Goal: Use online tool/utility: Utilize a website feature to perform a specific function

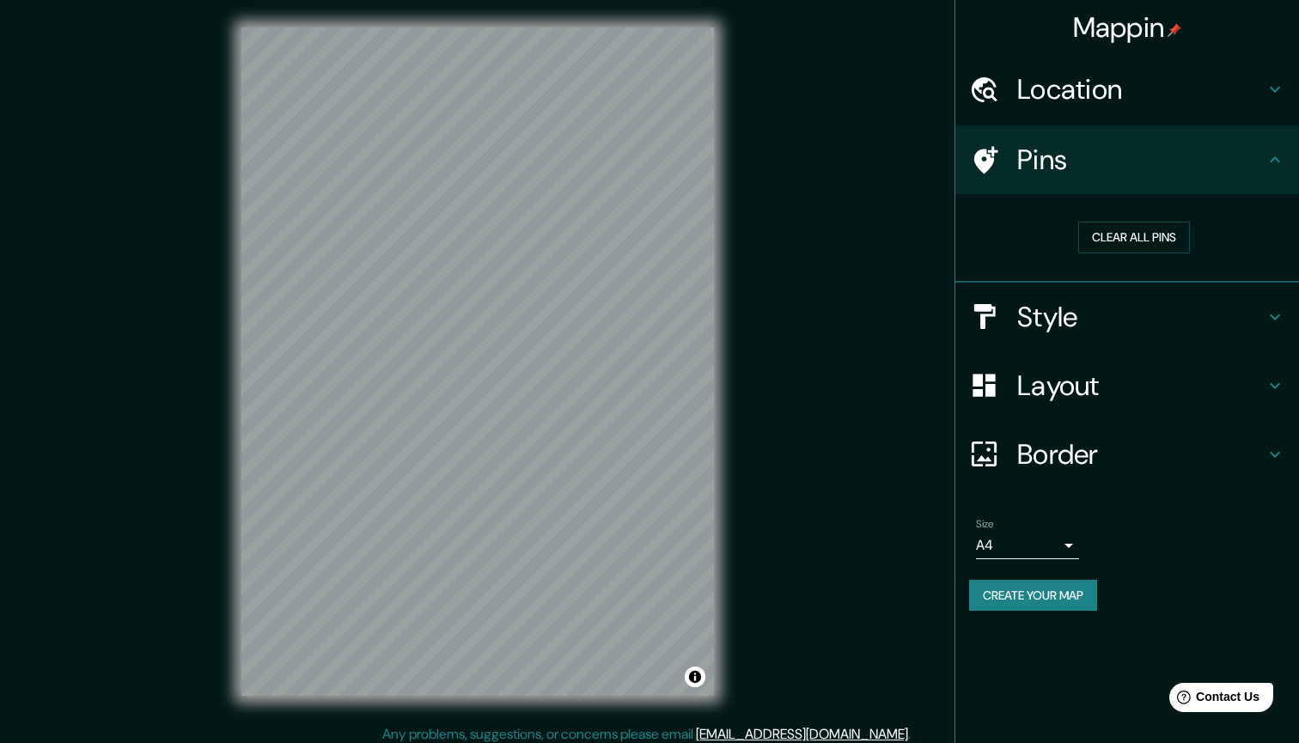
click at [754, 251] on div "© Mapbox © OpenStreetMap Improve this map" at bounding box center [477, 361] width 1169 height 669
click at [1065, 283] on div "Style" at bounding box center [1127, 317] width 344 height 69
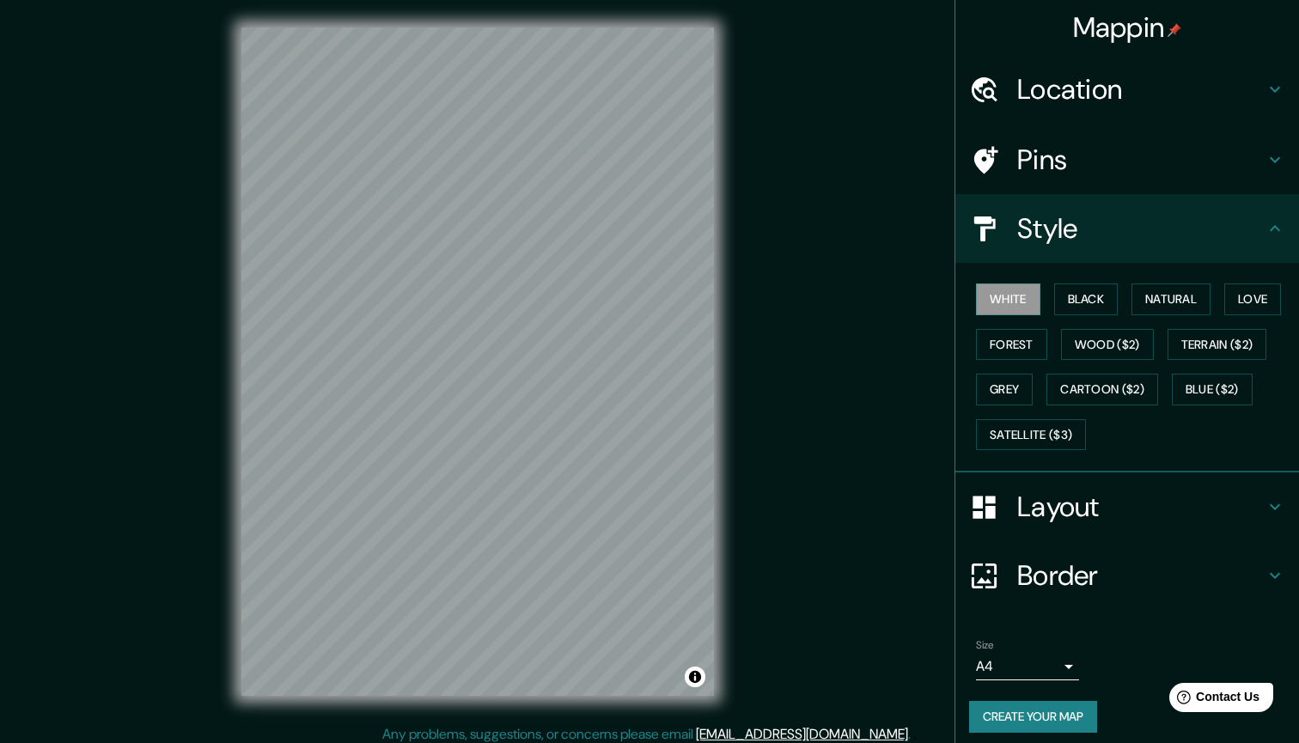
click at [1018, 369] on div "White Black Natural Love Forest Wood ($2) Terrain ($2) Grey Cartoon ($2) Blue (…" at bounding box center [1134, 367] width 330 height 180
click at [1013, 435] on button "Satellite ($3)" at bounding box center [1031, 435] width 110 height 32
click at [1016, 402] on div "White Black Natural Love Forest Wood ($2) Terrain ($2) Grey Cartoon ($2) Blue (…" at bounding box center [1134, 367] width 330 height 180
click at [1020, 400] on button "Grey" at bounding box center [1004, 390] width 57 height 32
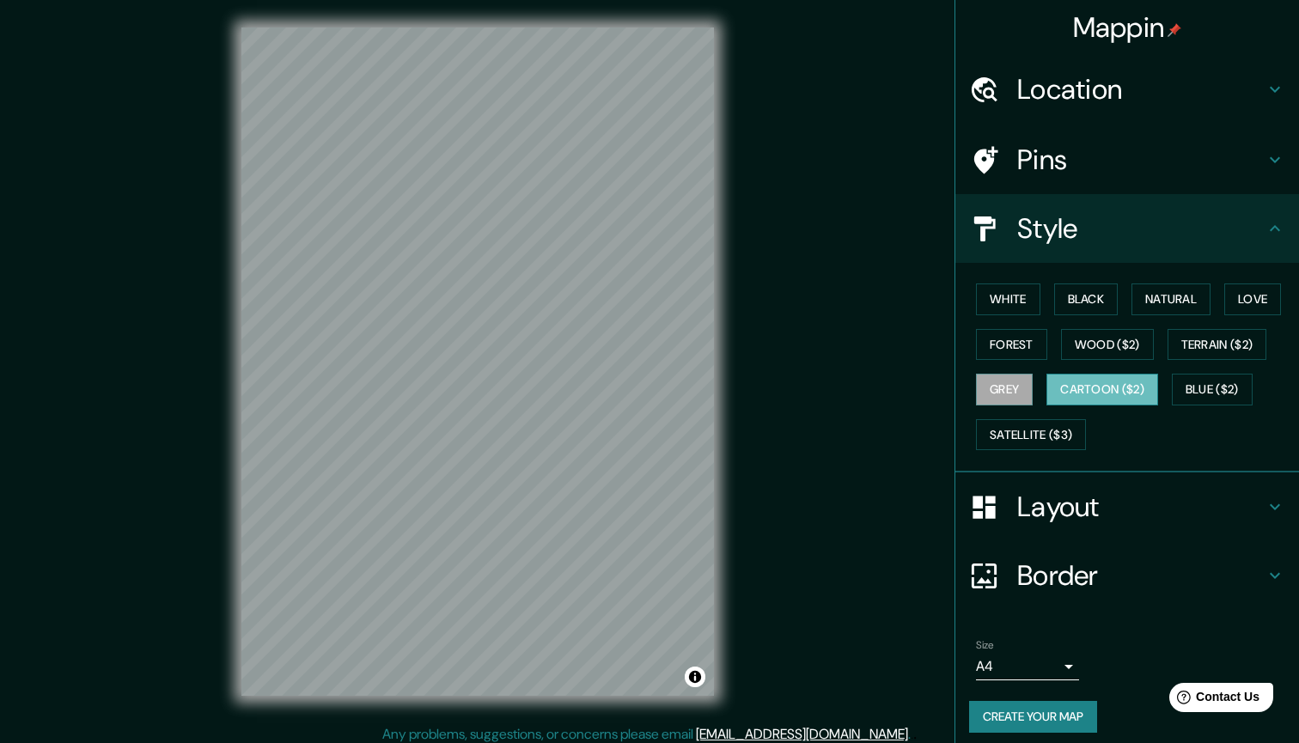
click at [1090, 386] on button "Cartoon ($2)" at bounding box center [1103, 390] width 112 height 32
click at [1210, 375] on button "Blue ($2)" at bounding box center [1212, 390] width 81 height 32
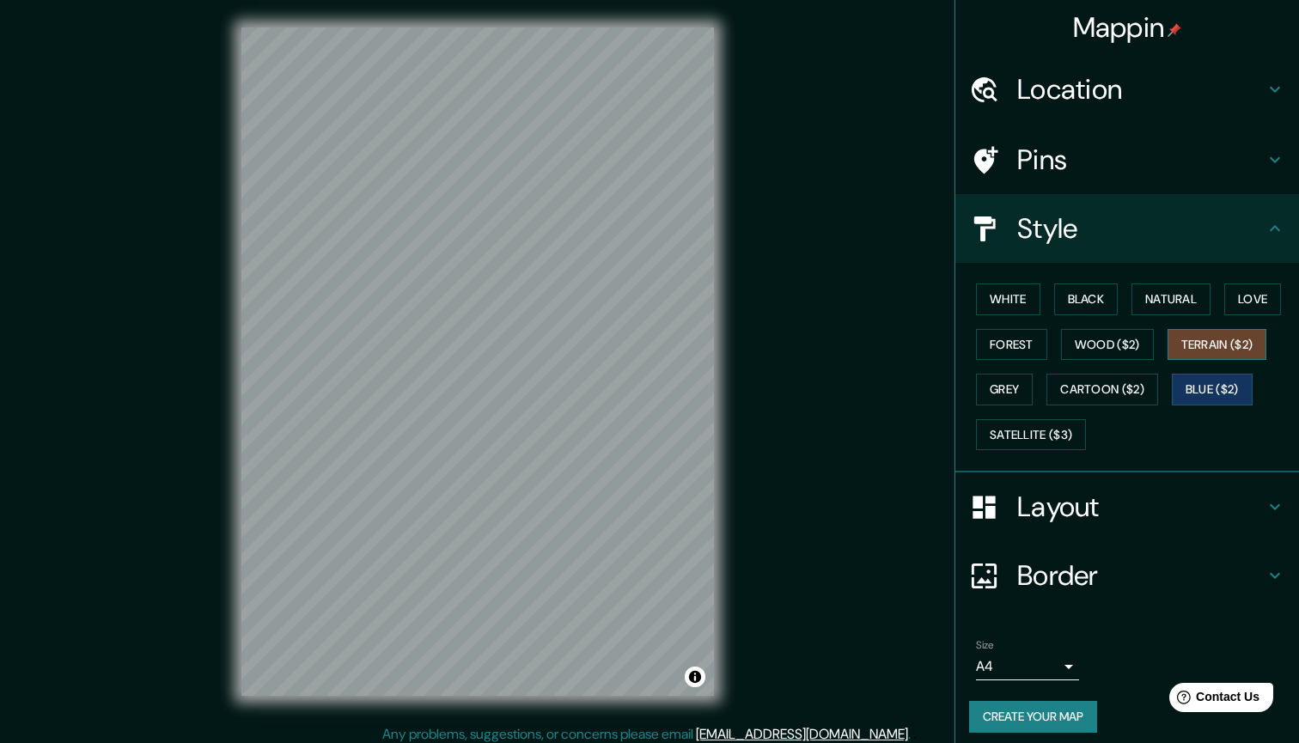
click at [1210, 353] on button "Terrain ($2)" at bounding box center [1218, 345] width 100 height 32
click at [1143, 377] on button "Cartoon ($2)" at bounding box center [1103, 390] width 112 height 32
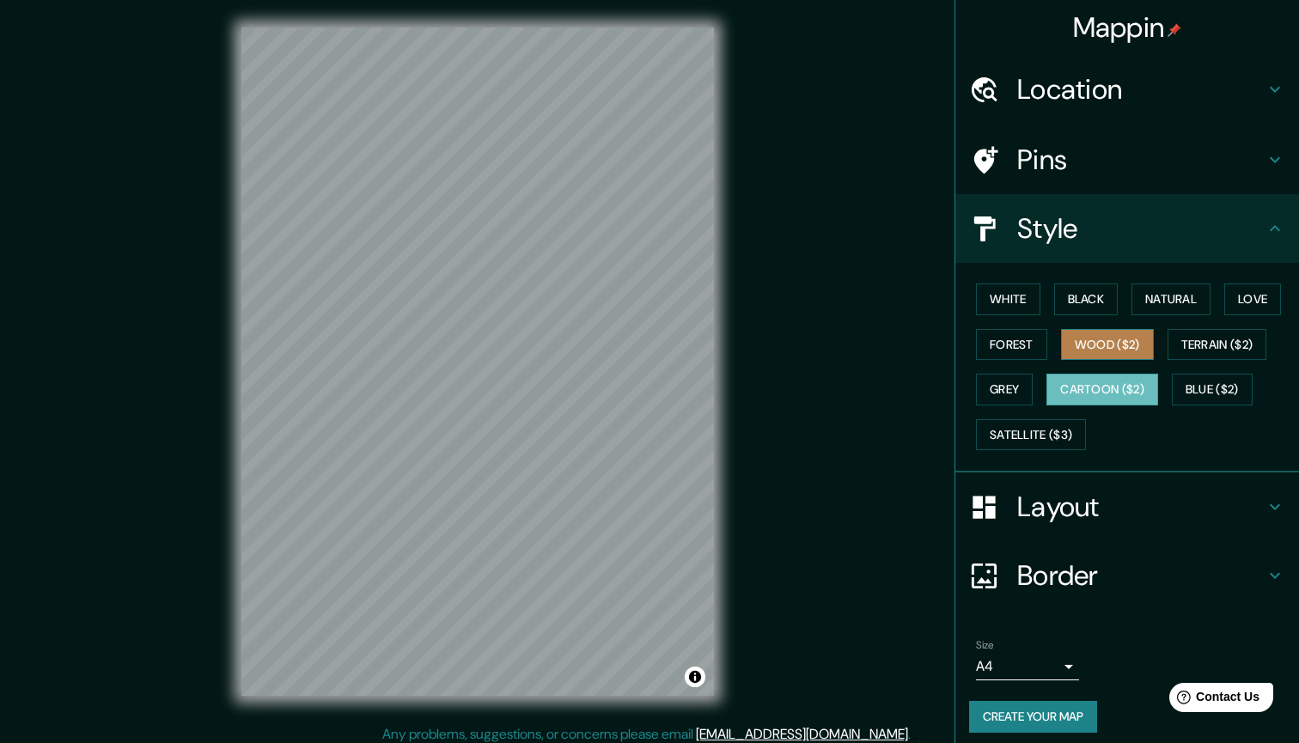
click at [1126, 336] on button "Wood ($2)" at bounding box center [1107, 345] width 93 height 32
click at [1115, 363] on div "White Black Natural Love Forest Wood ($2) Terrain ($2) Grey Cartoon ($2) Blue (…" at bounding box center [1134, 367] width 330 height 180
click at [1115, 378] on button "Cartoon ($2)" at bounding box center [1103, 390] width 112 height 32
click at [1000, 380] on button "Grey" at bounding box center [1004, 390] width 57 height 32
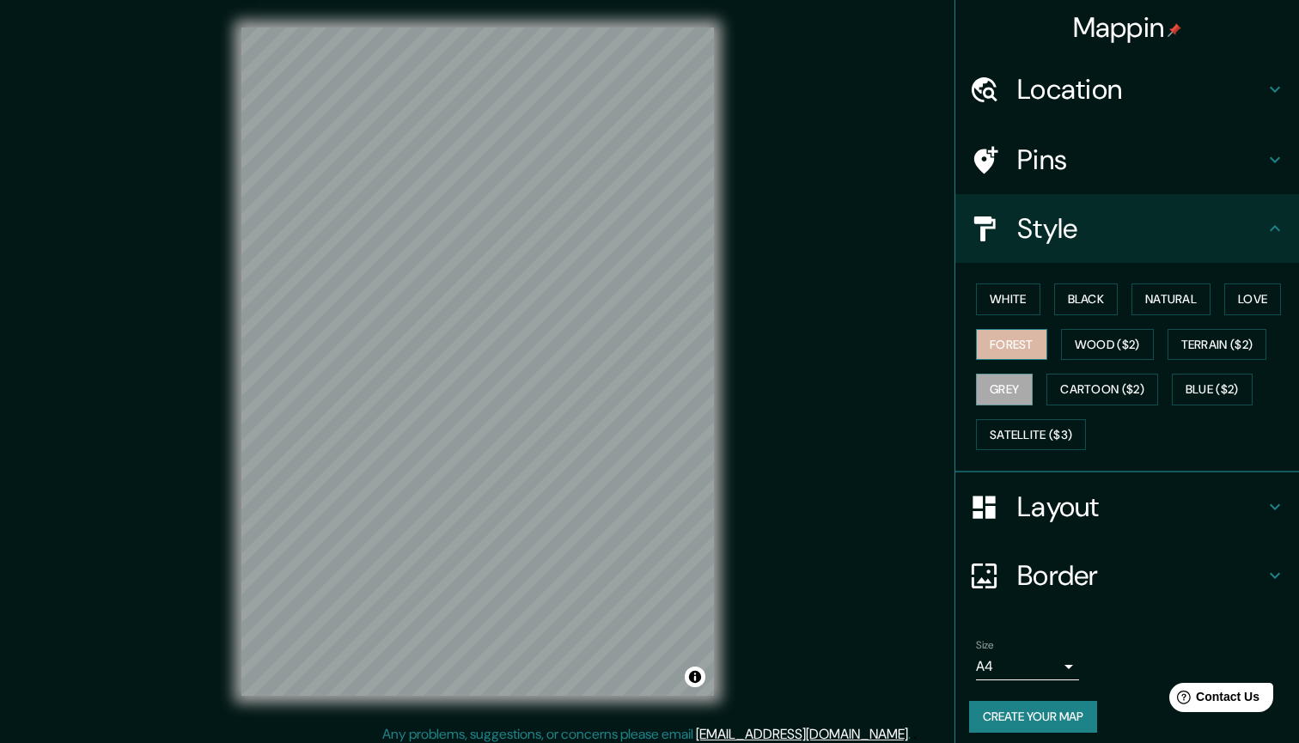
click at [1001, 334] on button "Forest" at bounding box center [1011, 345] width 71 height 32
click at [1001, 302] on button "White" at bounding box center [1008, 300] width 64 height 32
click at [1104, 296] on button "Black" at bounding box center [1086, 300] width 64 height 32
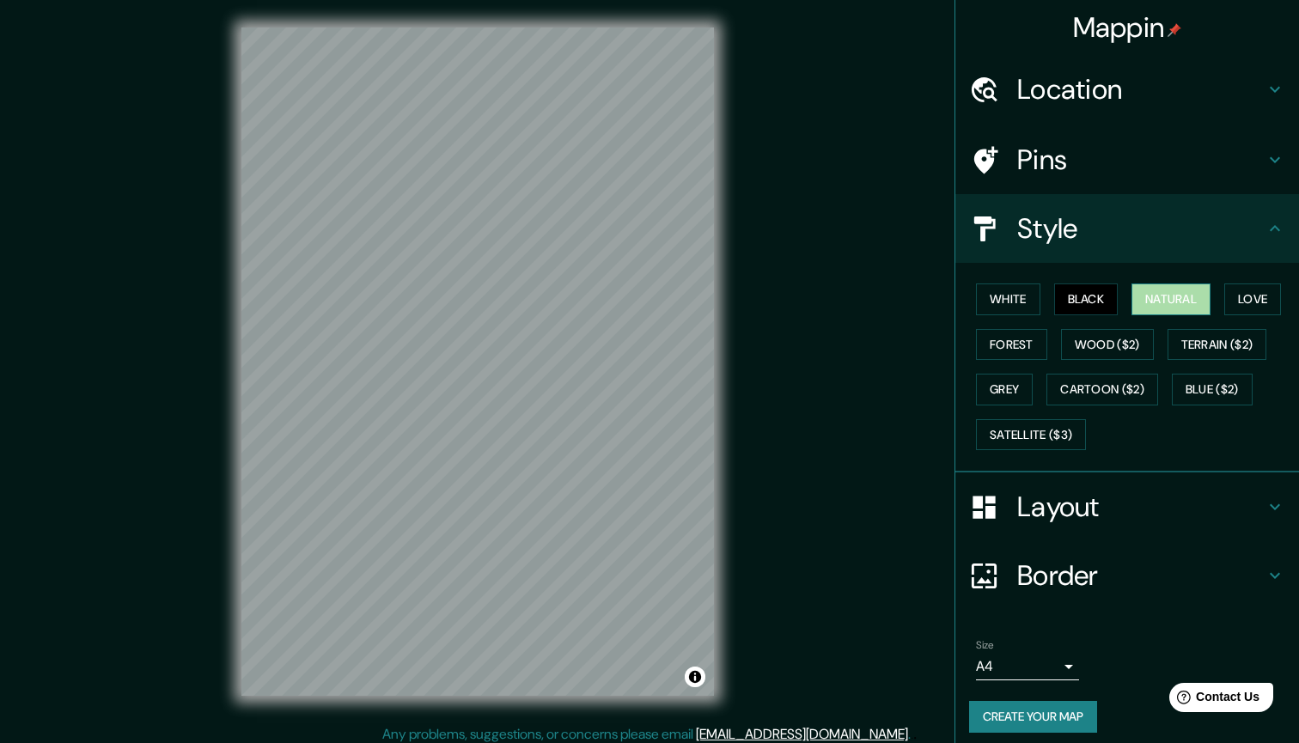
click at [1151, 284] on button "Natural" at bounding box center [1171, 300] width 79 height 32
click at [1103, 284] on button "Black" at bounding box center [1086, 300] width 64 height 32
click at [1034, 284] on button "White" at bounding box center [1008, 300] width 64 height 32
click at [1039, 308] on button "White" at bounding box center [1008, 300] width 64 height 32
click at [1038, 322] on div "White Black Natural Love Forest Wood ($2) Terrain ($2) Grey Cartoon ($2) Blue (…" at bounding box center [1134, 367] width 330 height 180
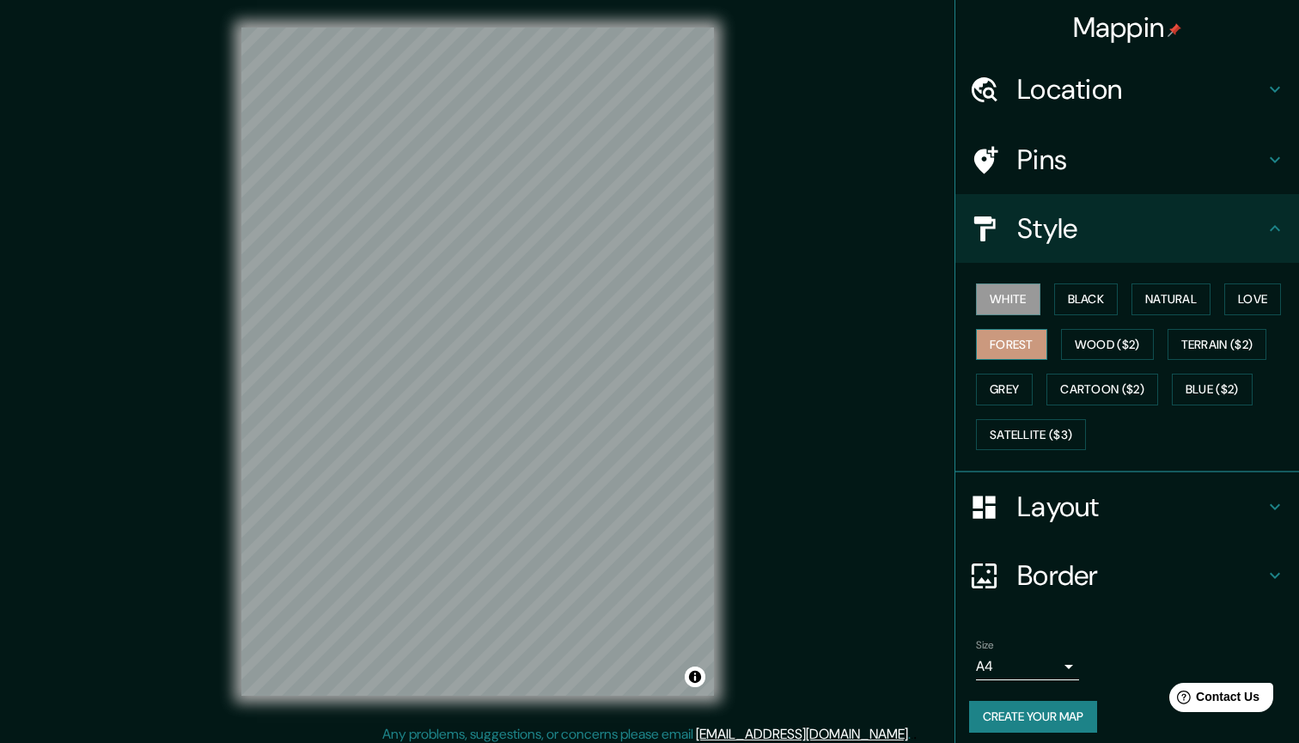
click at [1034, 332] on button "Forest" at bounding box center [1011, 345] width 71 height 32
click at [1024, 374] on button "Grey" at bounding box center [1004, 390] width 57 height 32
click at [1100, 294] on button "Black" at bounding box center [1086, 300] width 64 height 32
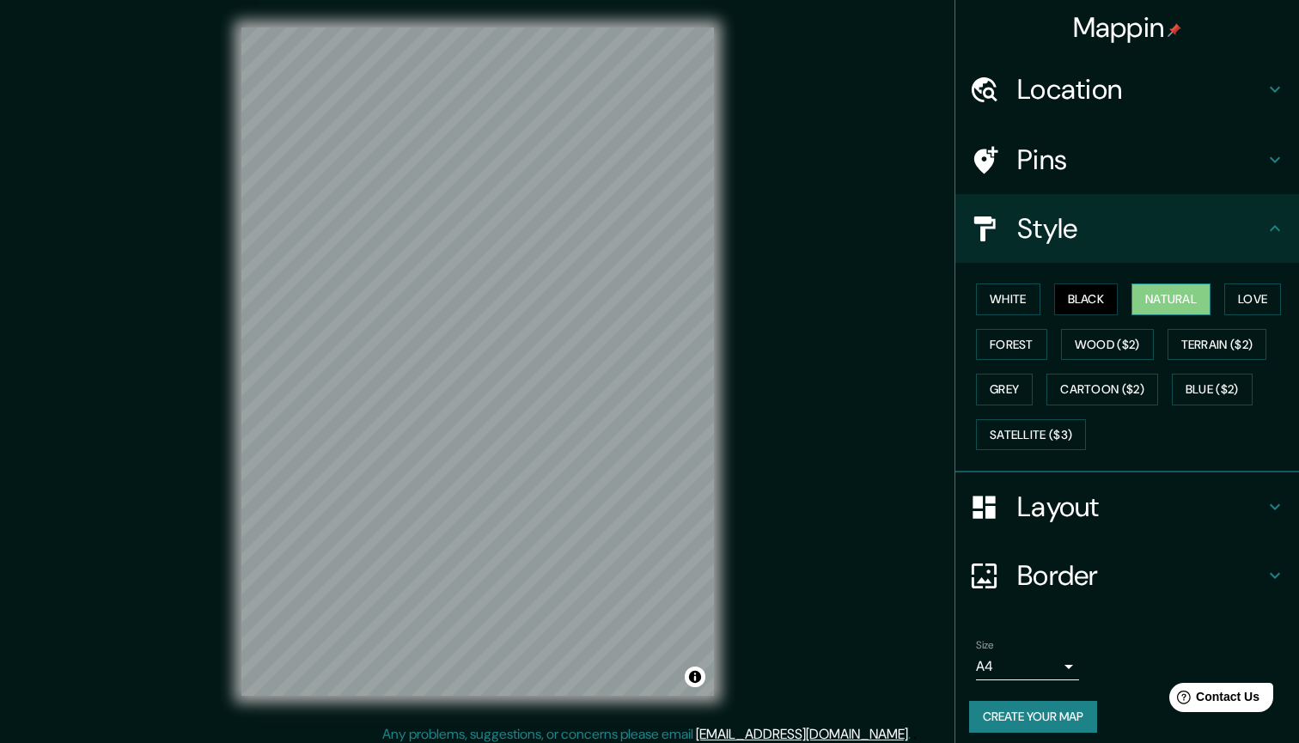
click at [1158, 295] on button "Natural" at bounding box center [1171, 300] width 79 height 32
click at [1265, 295] on button "Love" at bounding box center [1252, 300] width 57 height 32
click at [1088, 308] on button "Black" at bounding box center [1086, 300] width 64 height 32
click at [1052, 304] on div "White Black Natural Love Forest Wood ($2) Terrain ($2) Grey Cartoon ($2) Blue (…" at bounding box center [1134, 367] width 330 height 180
click at [1040, 292] on button "White" at bounding box center [1008, 300] width 64 height 32
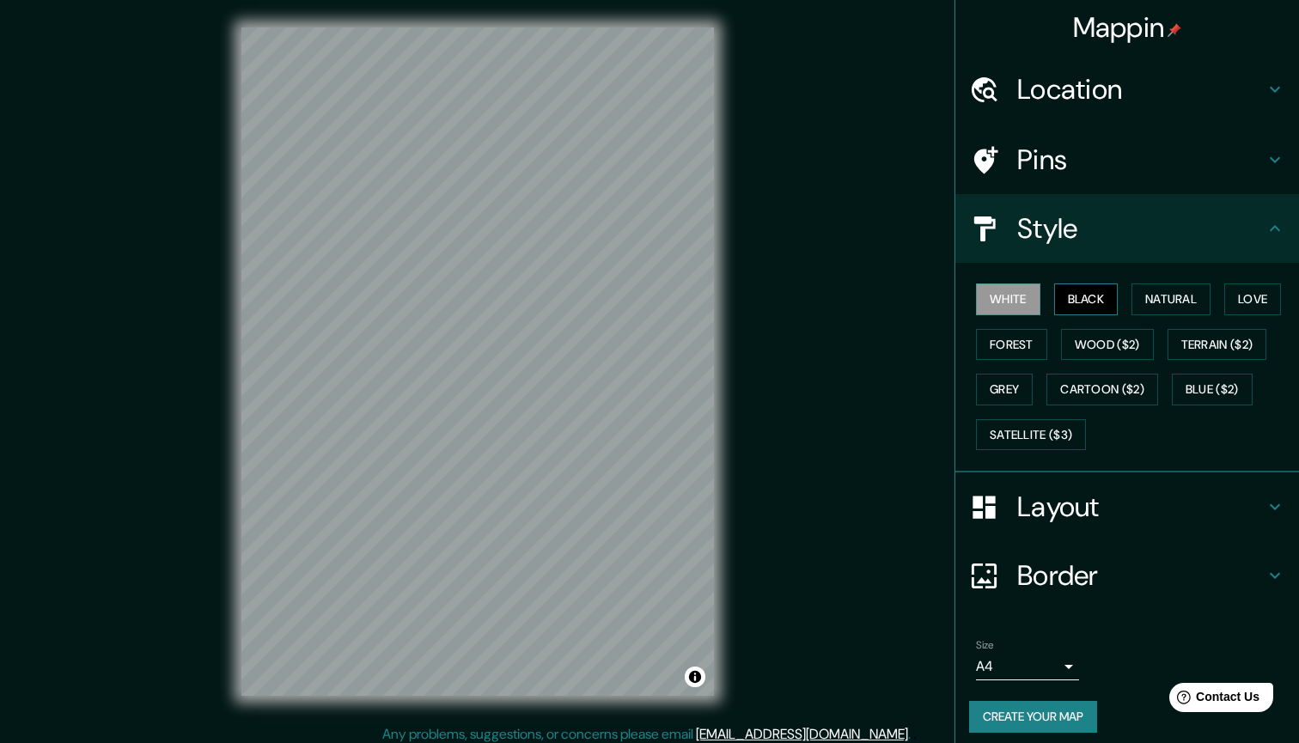
click at [1080, 296] on button "Black" at bounding box center [1086, 300] width 64 height 32
click at [1096, 507] on h4 "Layout" at bounding box center [1140, 507] width 247 height 34
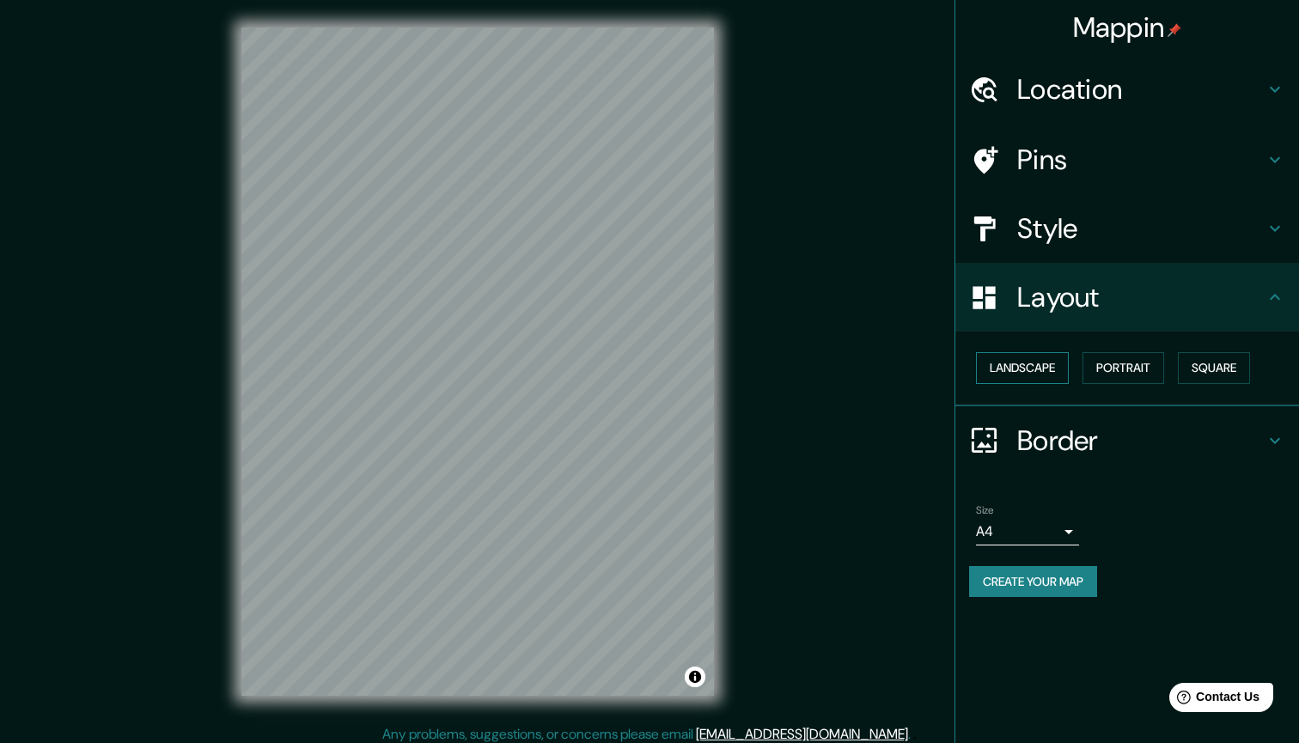
click at [1049, 370] on button "Landscape" at bounding box center [1022, 368] width 93 height 32
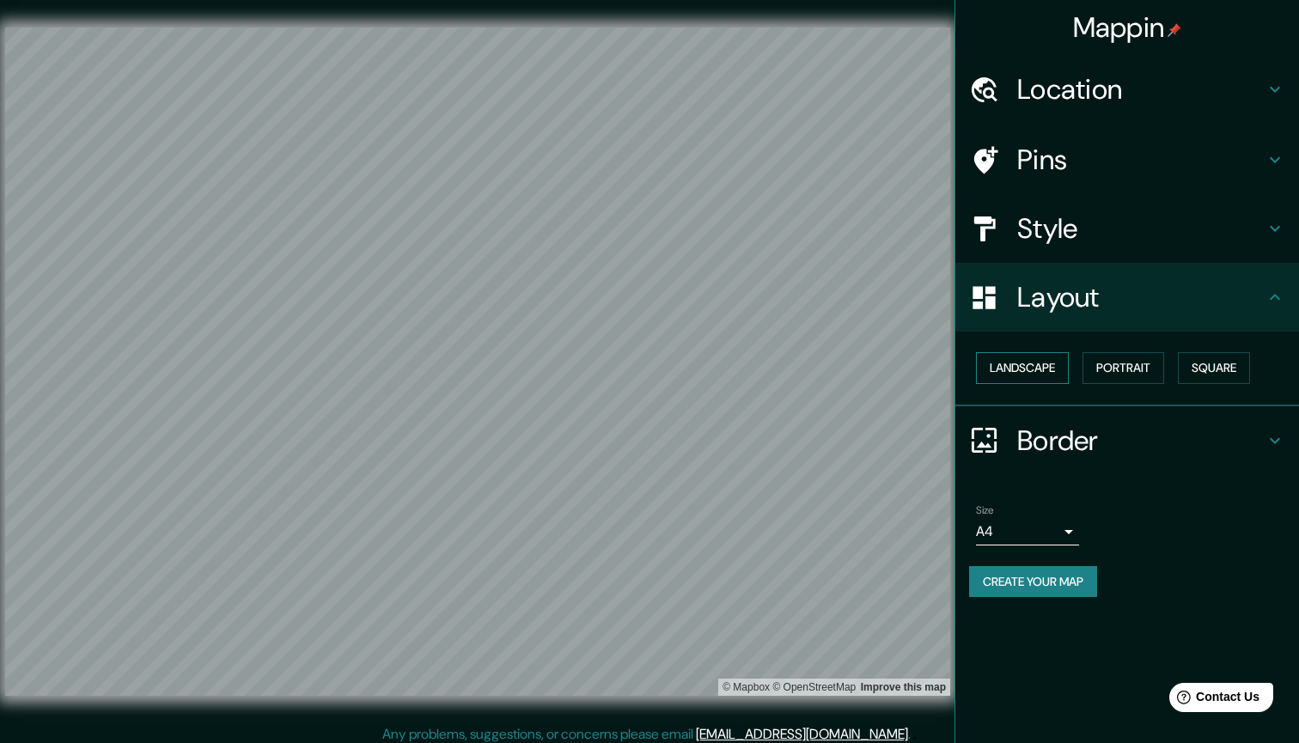
click at [1049, 370] on button "Landscape" at bounding box center [1022, 368] width 93 height 32
click at [1136, 354] on button "Portrait" at bounding box center [1124, 368] width 82 height 32
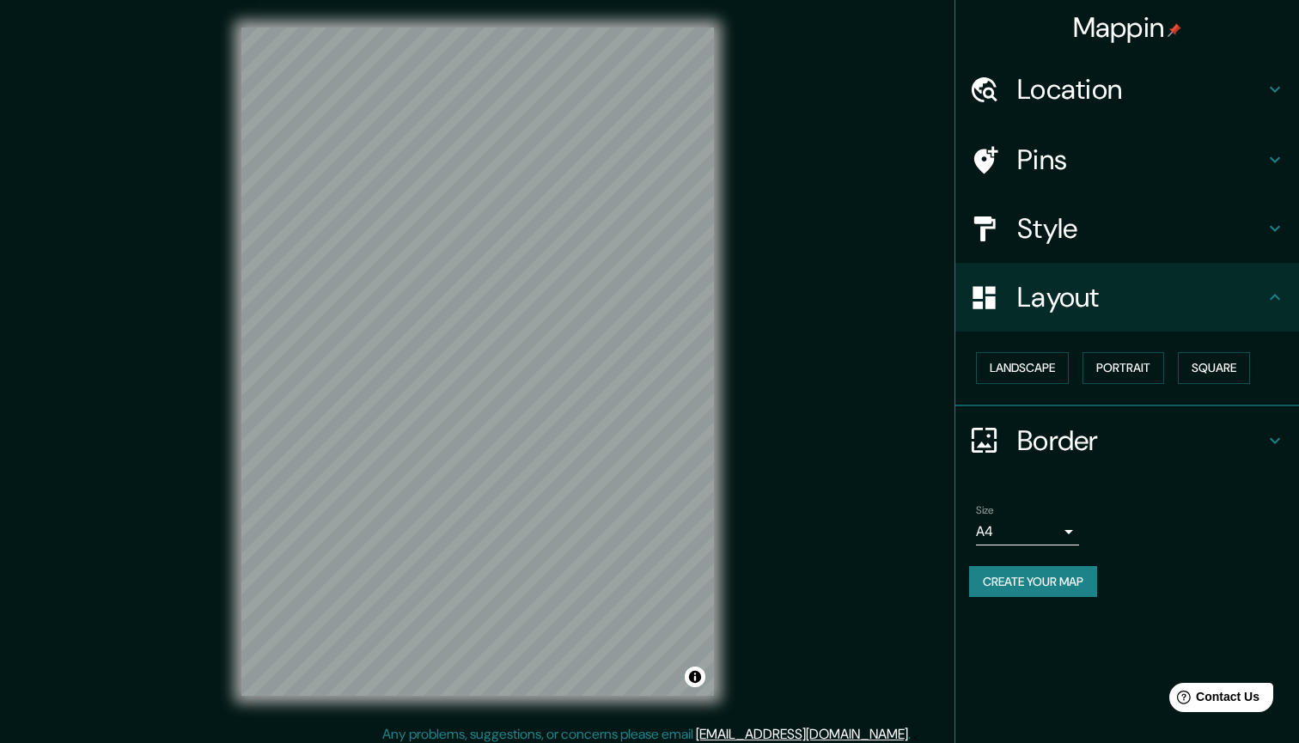
click at [1182, 364] on div "Landscape [GEOGRAPHIC_DATA]" at bounding box center [1134, 368] width 330 height 46
click at [1193, 364] on button "Square" at bounding box center [1214, 368] width 72 height 32
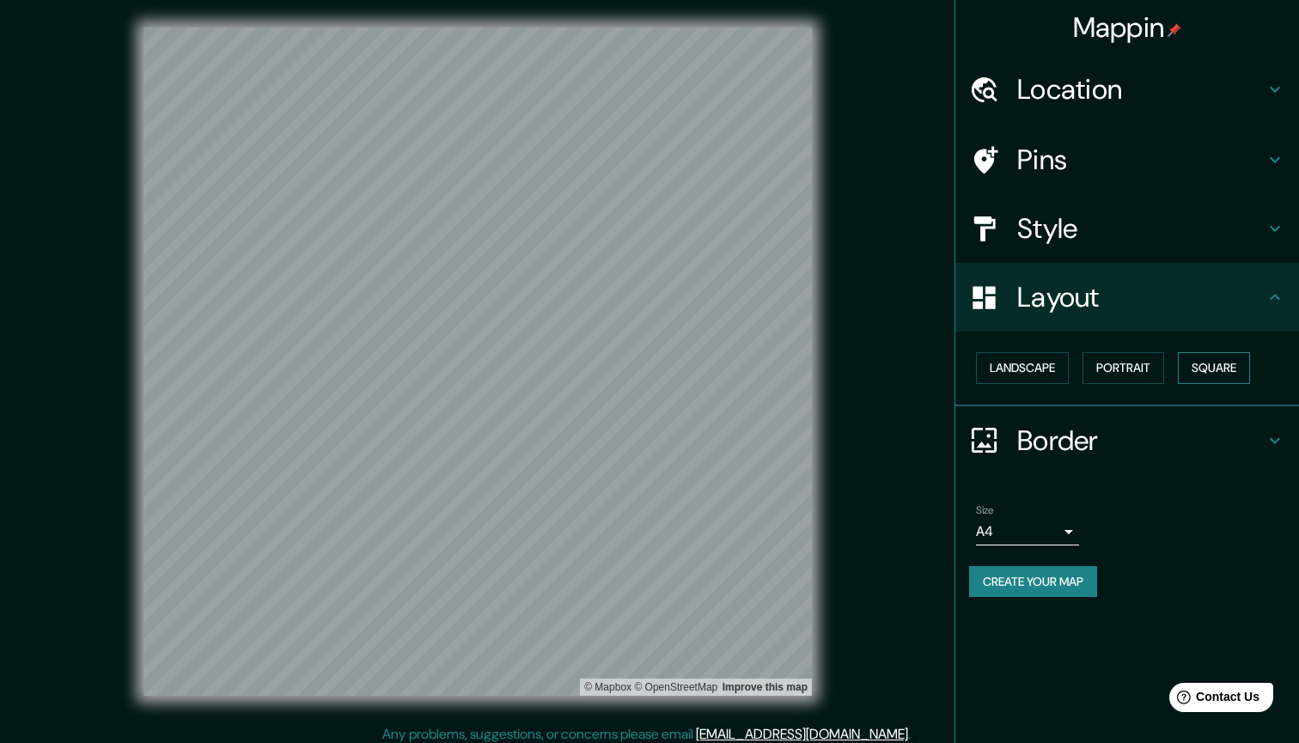
click at [1198, 365] on button "Square" at bounding box center [1214, 368] width 72 height 32
click at [1118, 363] on button "Portrait" at bounding box center [1124, 368] width 82 height 32
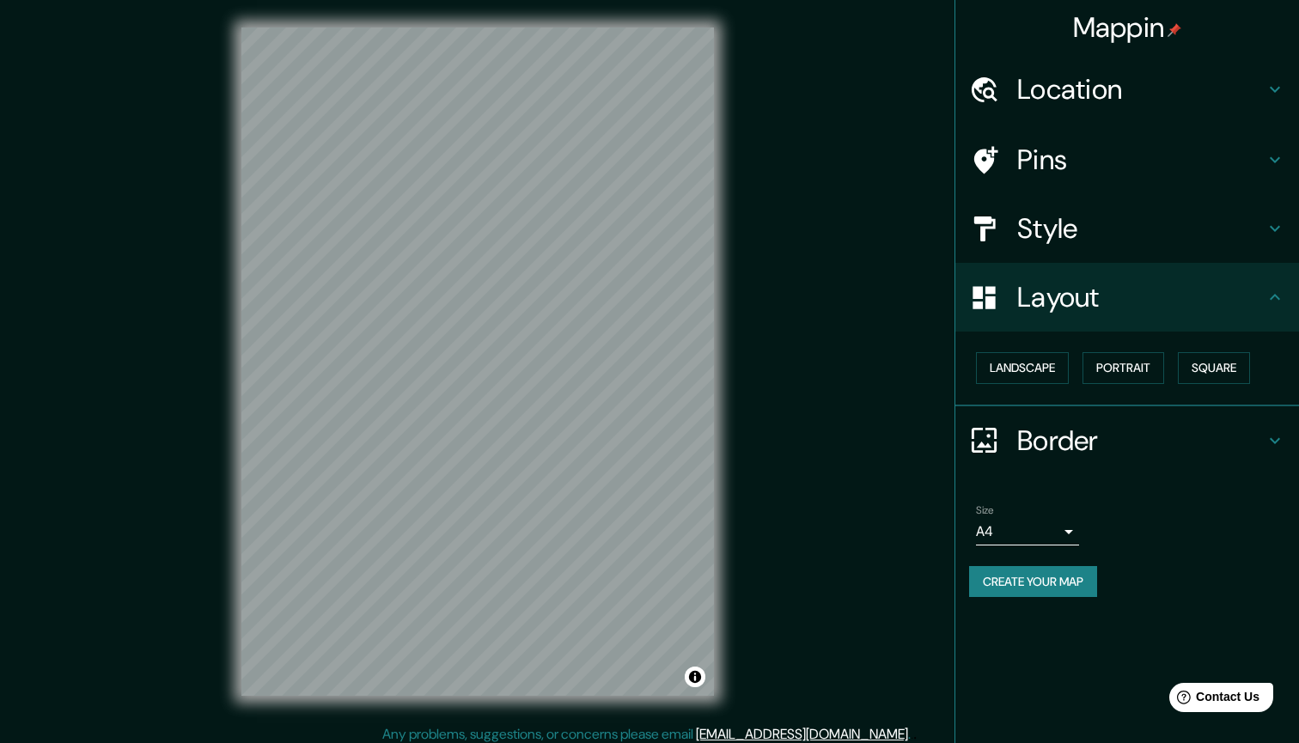
click at [1164, 95] on h4 "Location" at bounding box center [1140, 89] width 247 height 34
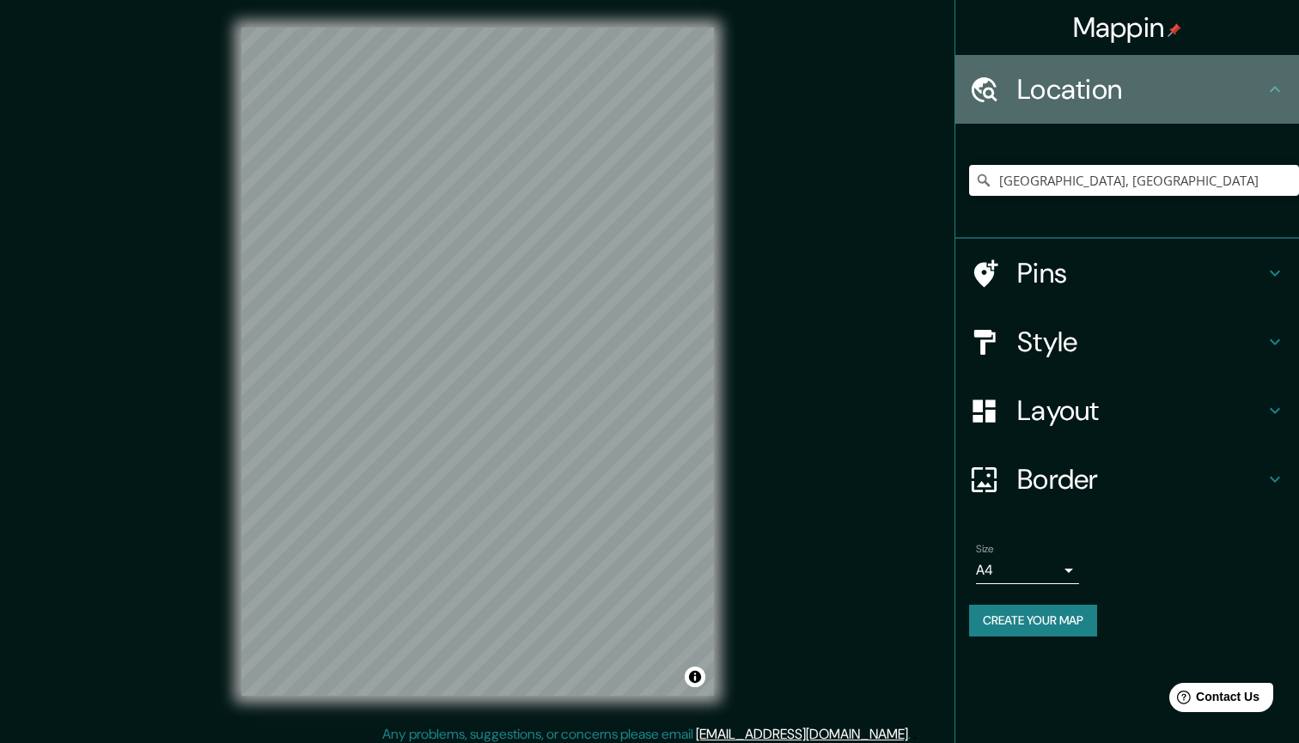
click at [1181, 112] on div "Location" at bounding box center [1127, 89] width 344 height 69
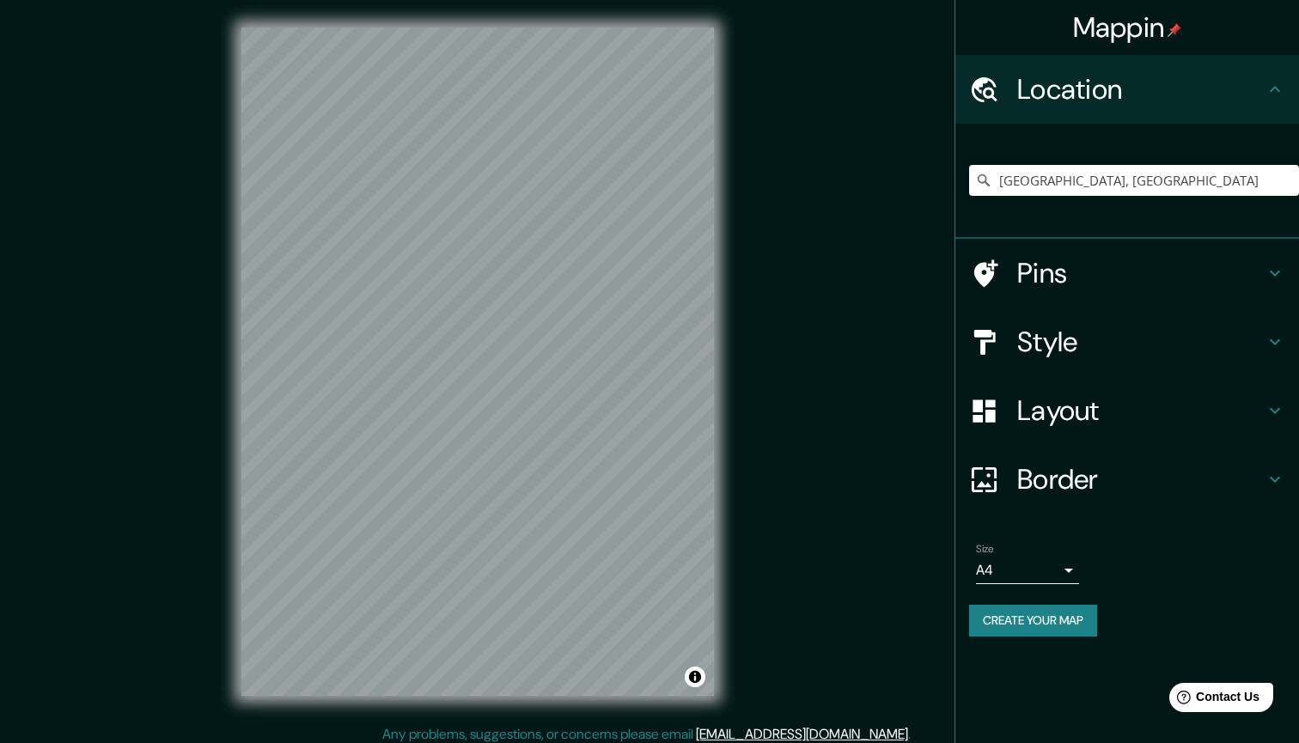
click at [1077, 484] on h4 "Border" at bounding box center [1140, 479] width 247 height 34
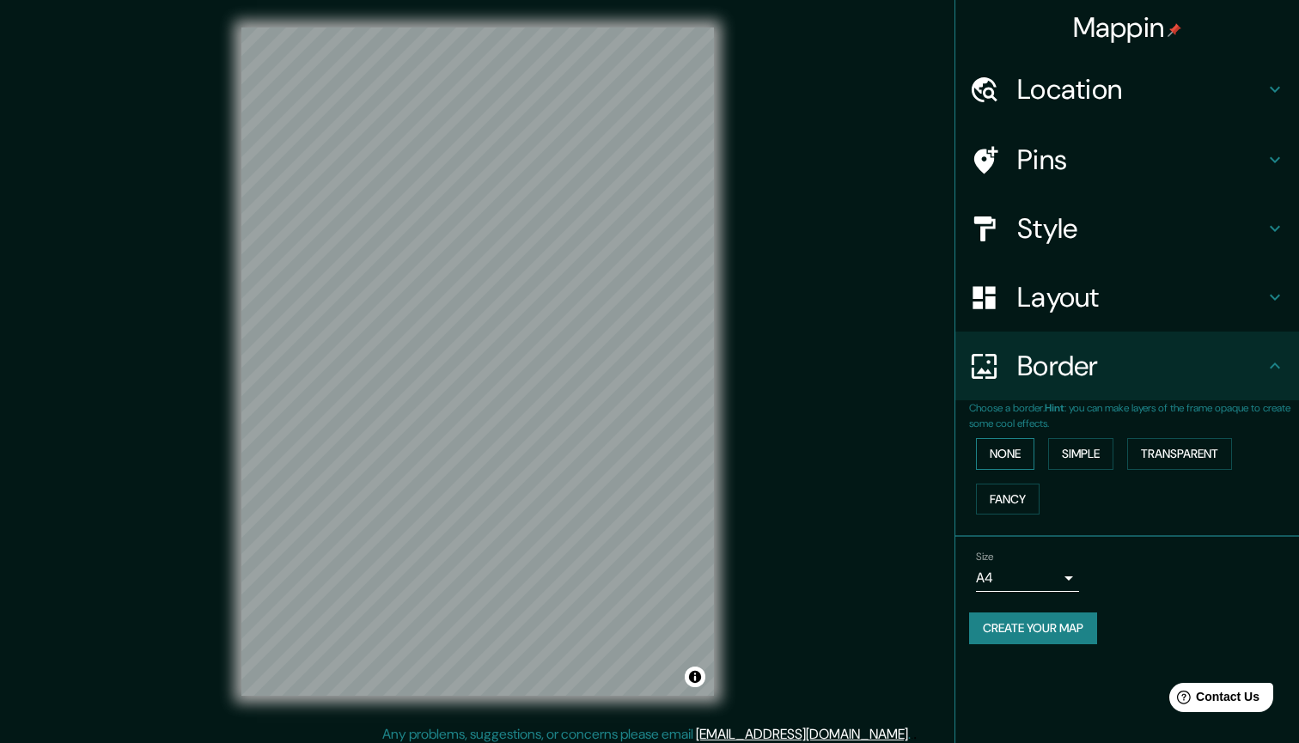
click at [1029, 454] on button "None" at bounding box center [1005, 454] width 58 height 32
click at [1022, 484] on button "Fancy" at bounding box center [1008, 500] width 64 height 32
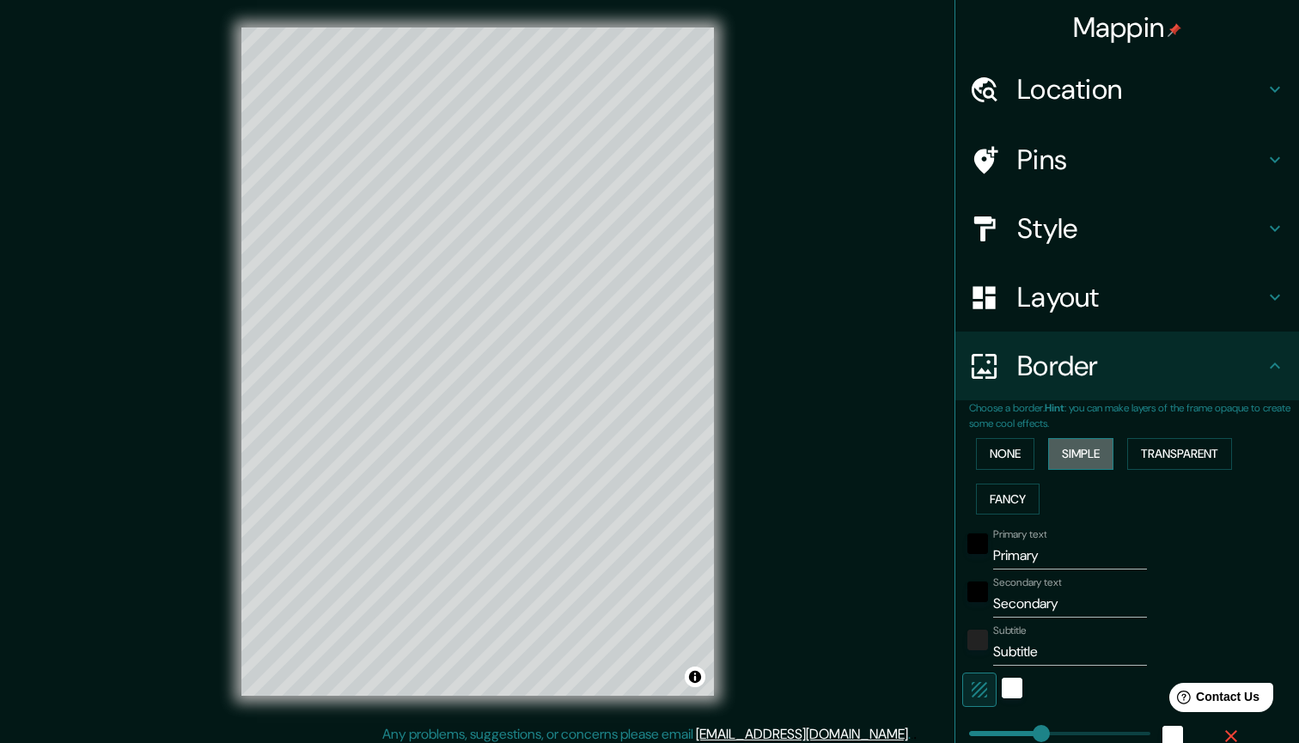
click at [1089, 456] on button "Simple" at bounding box center [1080, 454] width 65 height 32
click at [1137, 449] on button "Transparent" at bounding box center [1179, 454] width 105 height 32
click at [1017, 457] on button "None" at bounding box center [1005, 454] width 58 height 32
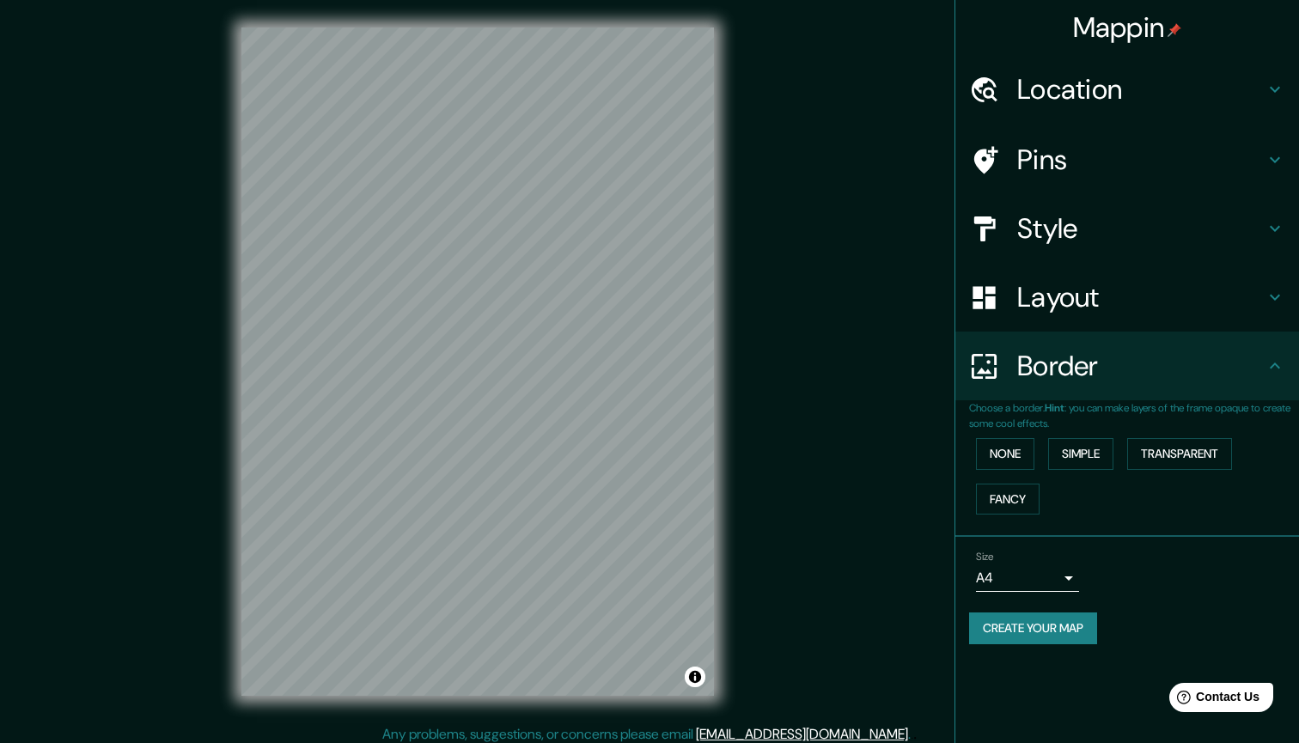
click at [1110, 308] on h4 "Layout" at bounding box center [1140, 297] width 247 height 34
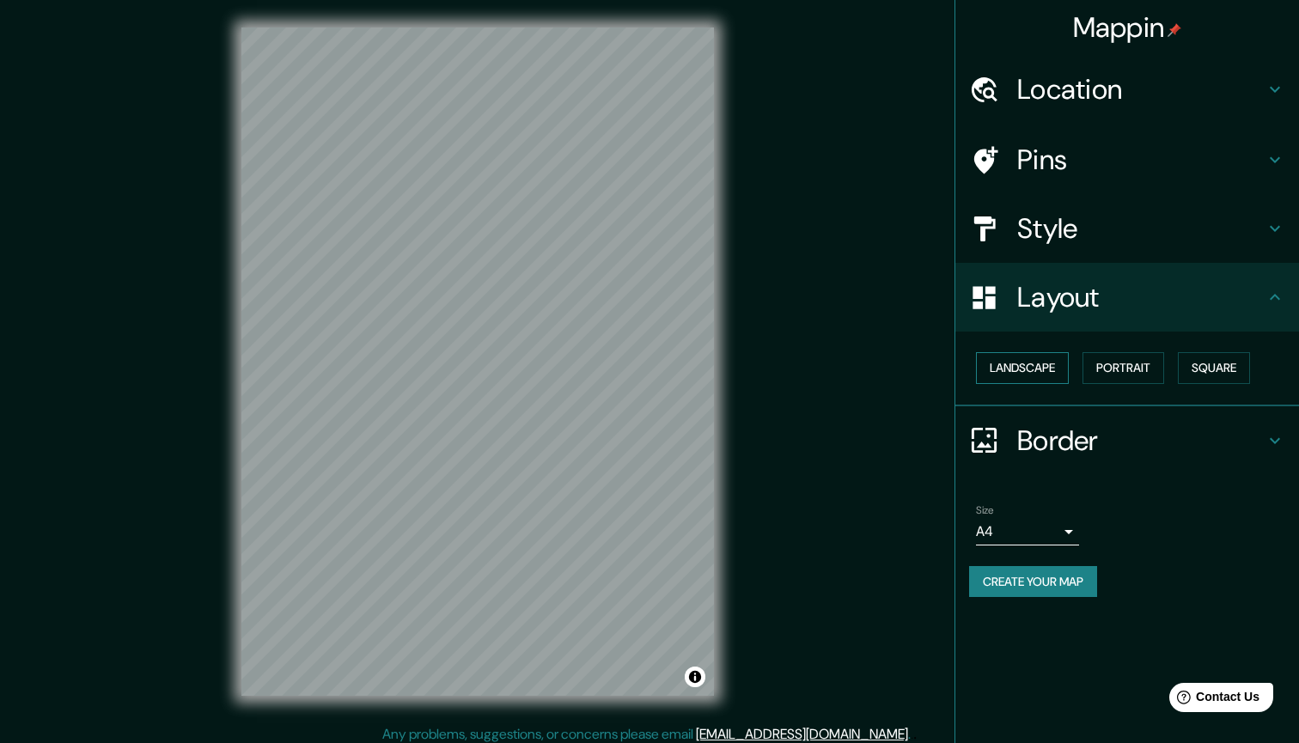
click at [1022, 364] on button "Landscape" at bounding box center [1022, 368] width 93 height 32
